Goal: Information Seeking & Learning: Find specific fact

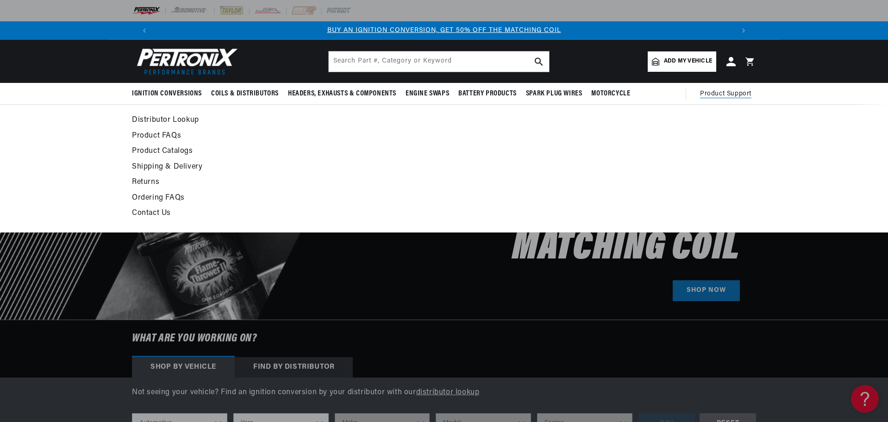
click at [149, 116] on link "Distributor Lookup" at bounding box center [359, 120] width 455 height 13
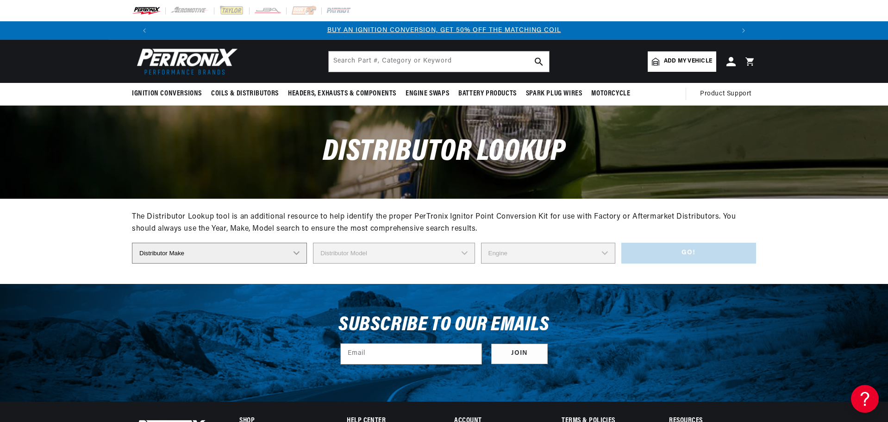
click at [278, 256] on select "Distributor Make Accel Aldon Autolite Bosch Century Chrysler Clark Colt Contine…" at bounding box center [219, 253] width 175 height 21
select select "Delco"
click at [132, 243] on select "Distributor Make Accel Aldon Autolite Bosch Century Chrysler Clark Colt Contine…" at bounding box center [219, 253] width 175 height 21
click at [408, 257] on select "Distributor Model" at bounding box center [394, 253] width 162 height 21
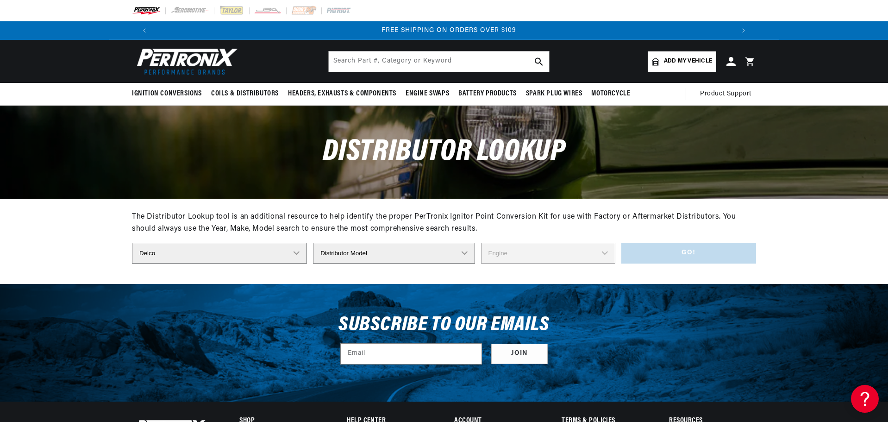
select select "1112403"
click at [313, 243] on select "Distributor Model 660 661 663 4145 6490 30137 91415 383581 384258 795329 980156…" at bounding box center [394, 253] width 162 height 21
click at [544, 253] on select "Engine 6" at bounding box center [548, 253] width 134 height 21
select select "6"
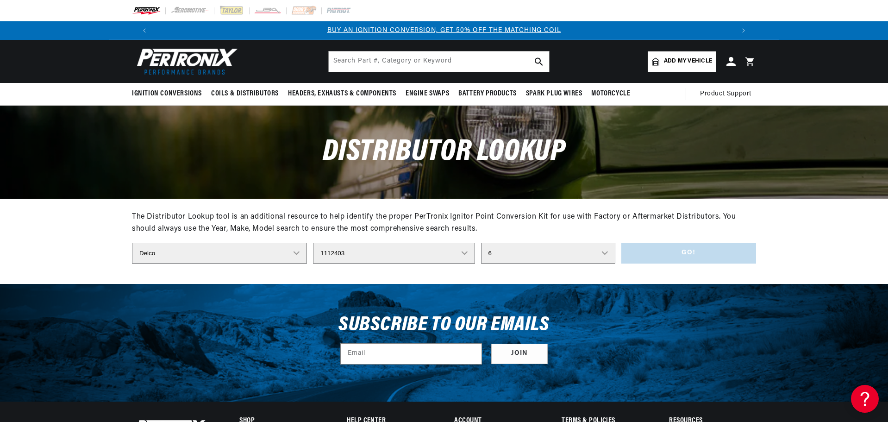
click at [481, 243] on select "Engine 6" at bounding box center [548, 253] width 134 height 21
click at [679, 261] on button "Go!" at bounding box center [688, 253] width 135 height 21
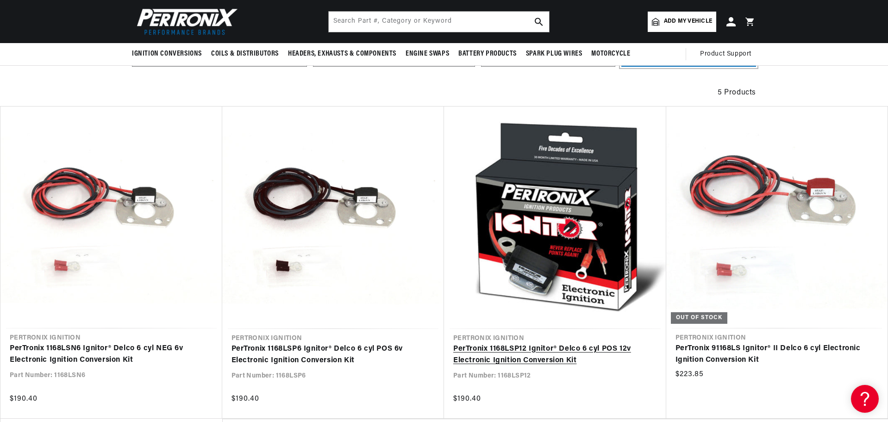
scroll to position [185, 0]
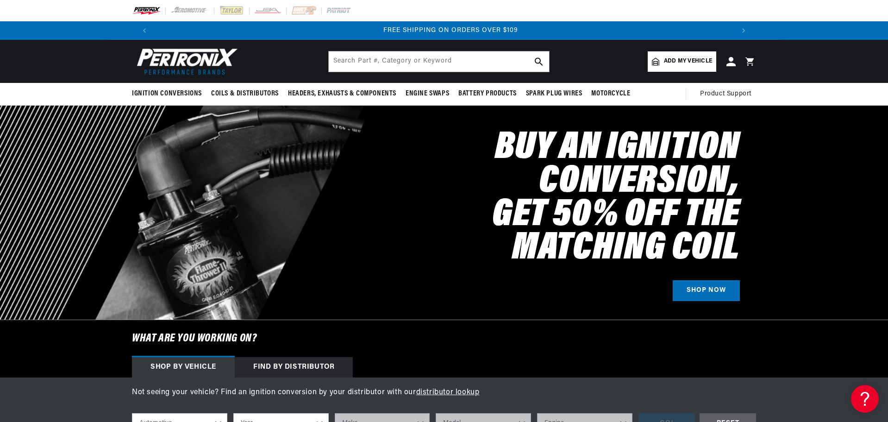
scroll to position [0, 1156]
click at [423, 57] on input "text" at bounding box center [439, 61] width 220 height 20
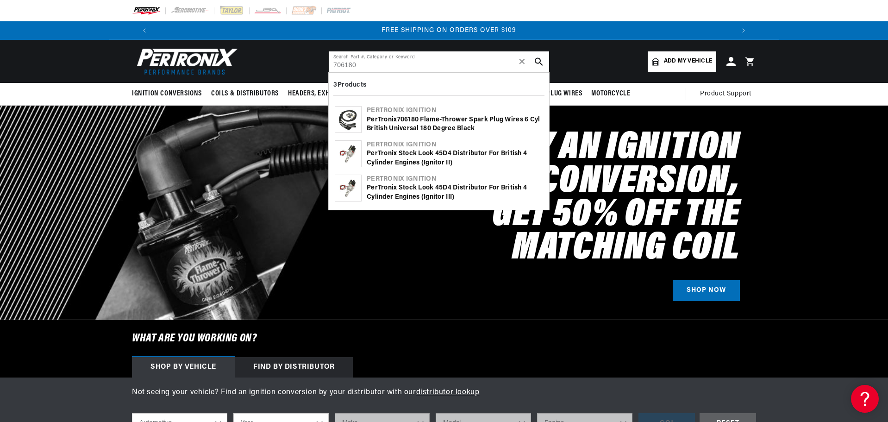
type input "706180"
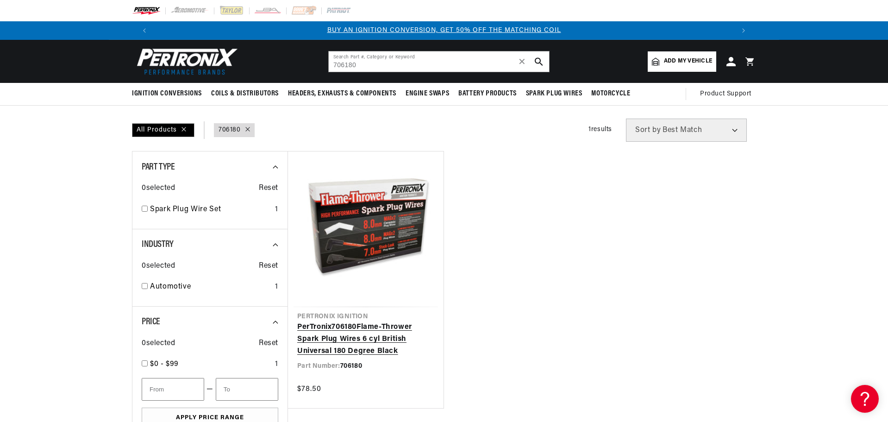
click at [386, 321] on link "PerTronix 706180 Flame-Thrower Spark Plug Wires 6 cyl British Universal 180 Deg…" at bounding box center [365, 339] width 137 height 36
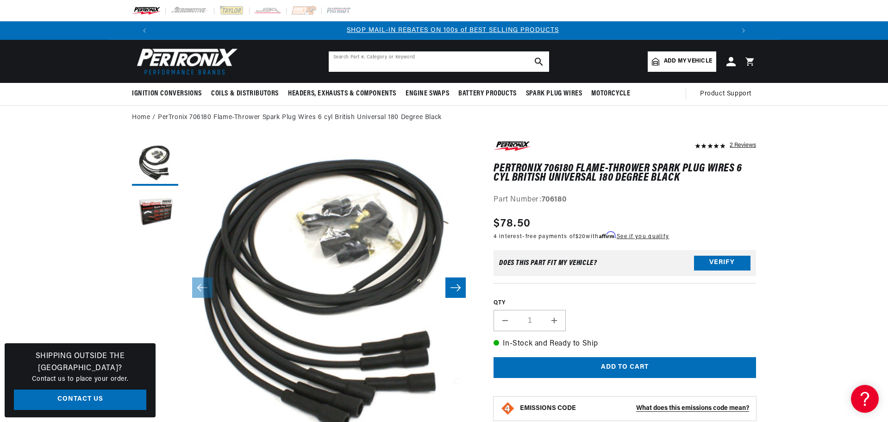
click at [476, 62] on input "text" at bounding box center [439, 61] width 220 height 20
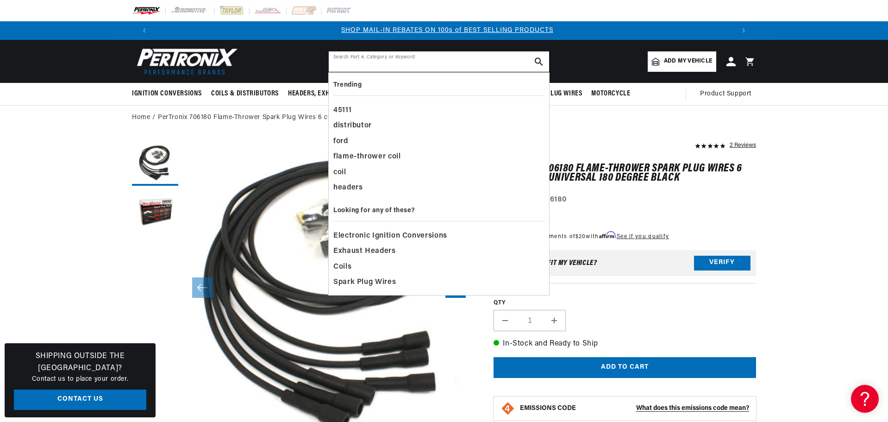
scroll to position [0, 578]
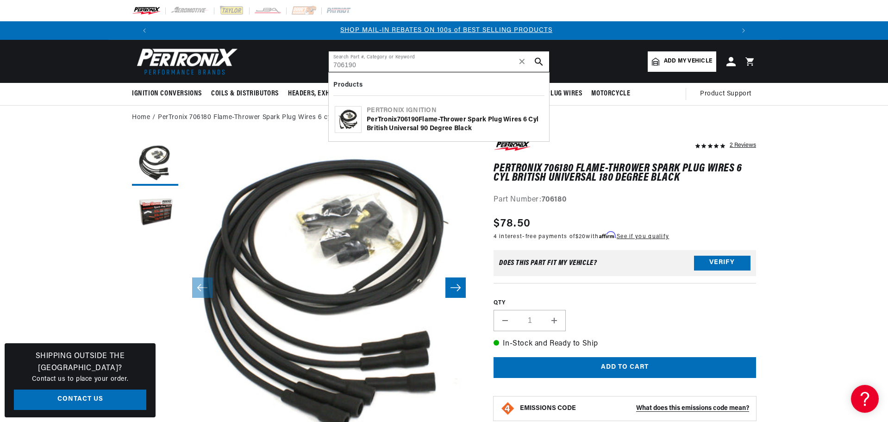
type input "706190"
